Goal: Find specific page/section: Find specific page/section

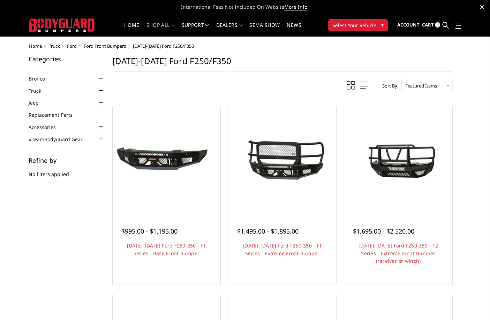
click at [73, 46] on span "Ford" at bounding box center [72, 46] width 10 height 6
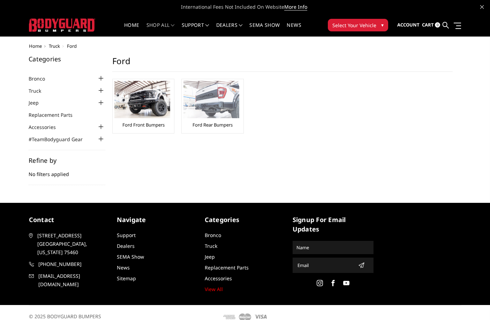
click at [227, 124] on link "Ford Rear Bumpers" at bounding box center [213, 125] width 40 height 6
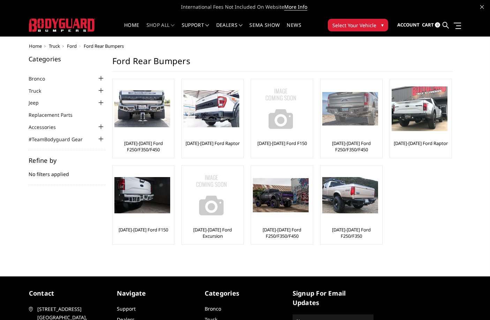
click at [338, 140] on link "[DATE]-[DATE] Ford F250/F350/F450" at bounding box center [351, 146] width 58 height 13
